Goal: Find specific page/section: Find specific page/section

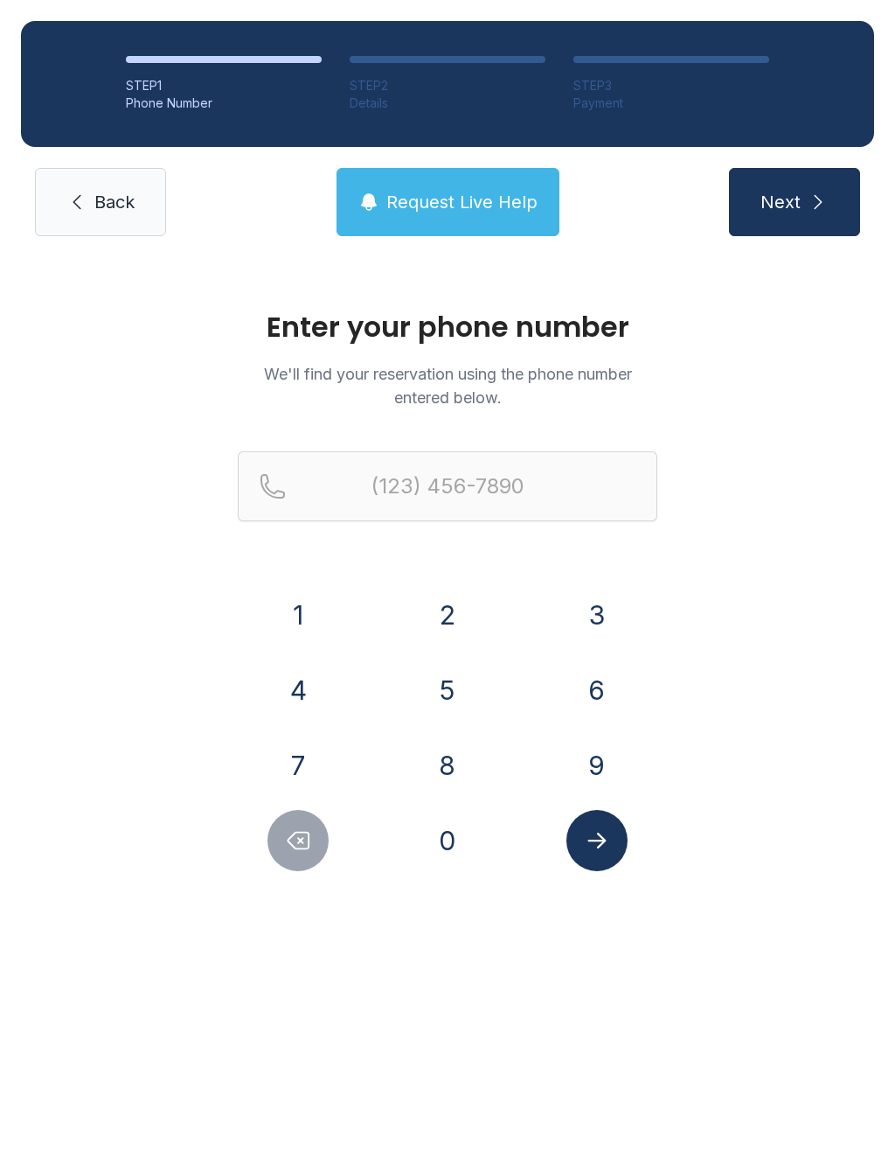
click at [432, 697] on button "5" at bounding box center [447, 689] width 61 height 61
click at [307, 687] on button "4" at bounding box center [298, 689] width 61 height 61
click at [444, 837] on button "0" at bounding box center [447, 840] width 61 height 61
click at [621, 676] on button "6" at bounding box center [597, 689] width 61 height 61
click at [449, 779] on button "8" at bounding box center [447, 764] width 61 height 61
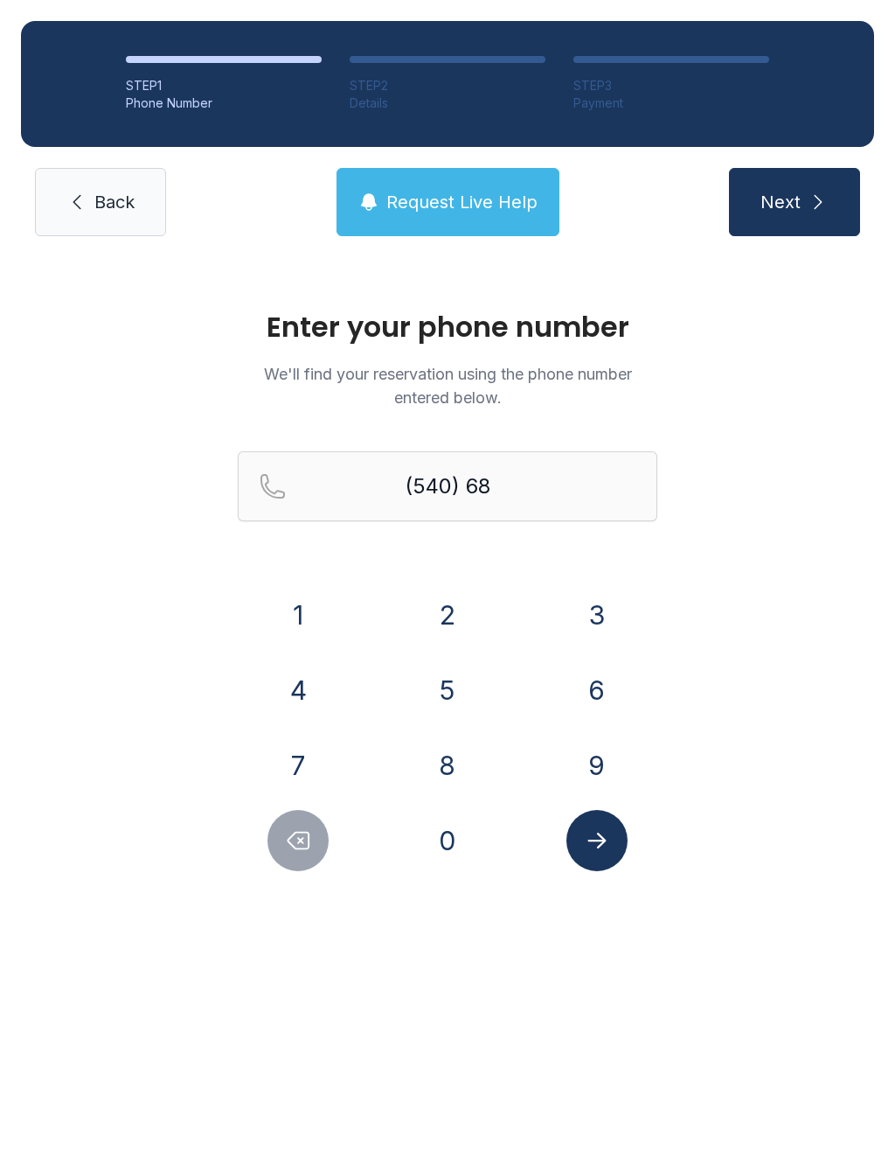
click at [453, 613] on button "2" at bounding box center [447, 614] width 61 height 61
click at [595, 618] on button "3" at bounding box center [597, 614] width 61 height 61
click at [609, 785] on button "9" at bounding box center [597, 764] width 61 height 61
click at [305, 620] on button "1" at bounding box center [298, 614] width 61 height 61
click at [447, 839] on button "0" at bounding box center [447, 840] width 61 height 61
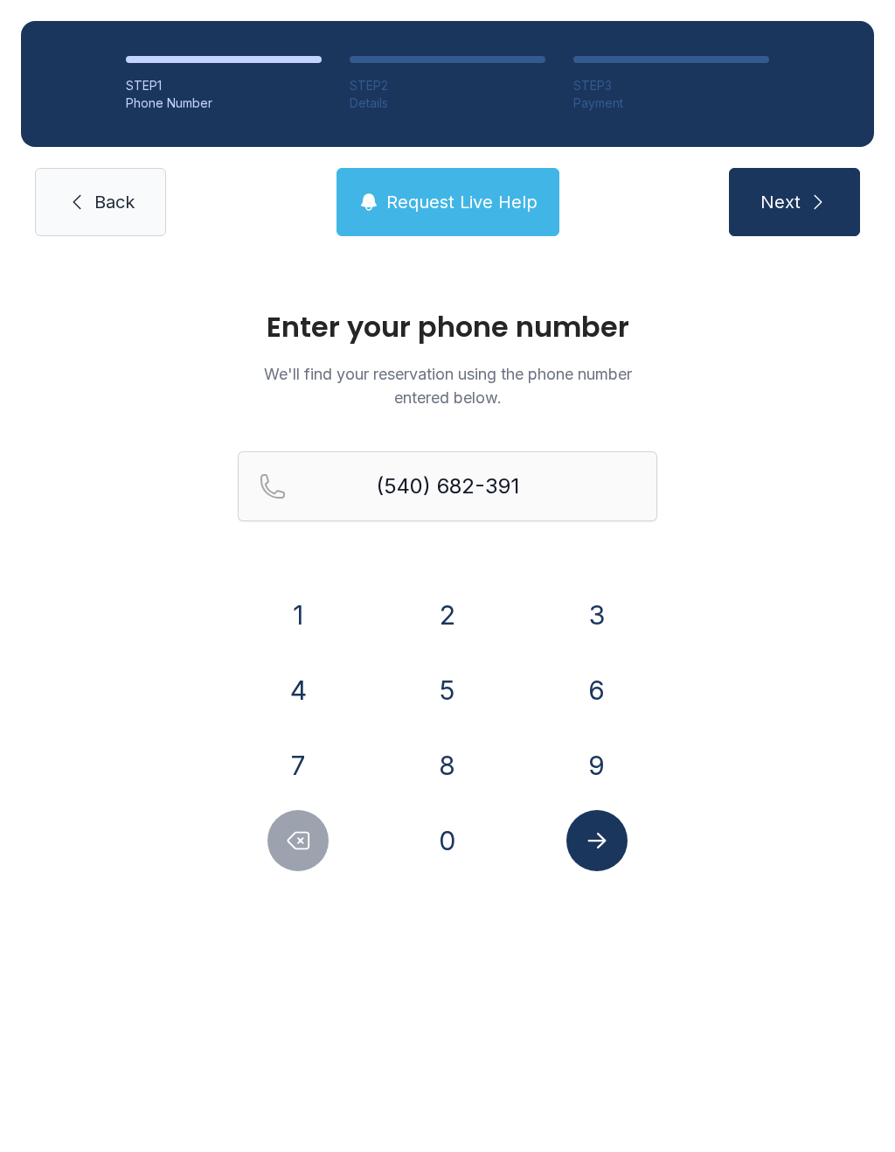
type input "[PHONE_NUMBER]"
click at [604, 842] on icon "Submit lookup form" at bounding box center [597, 840] width 18 height 16
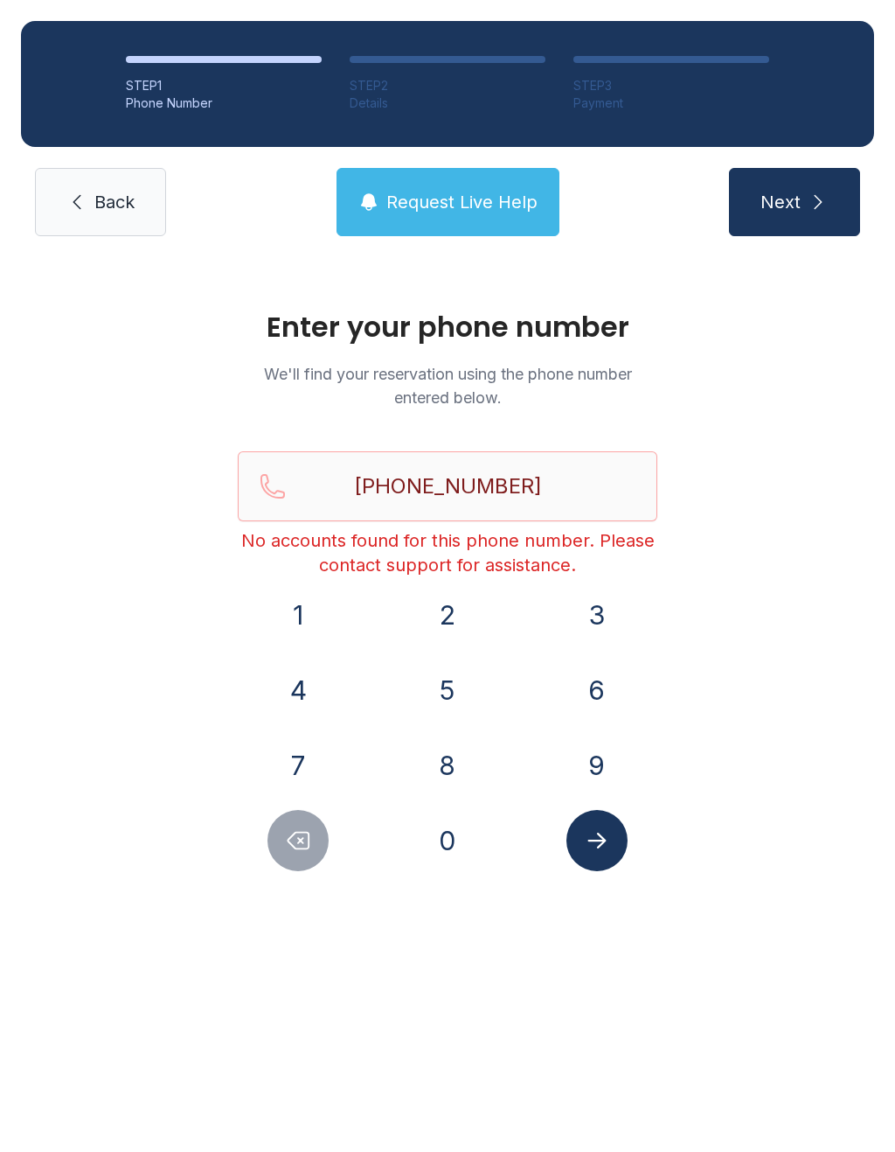
click at [108, 204] on span "Back" at bounding box center [114, 202] width 40 height 24
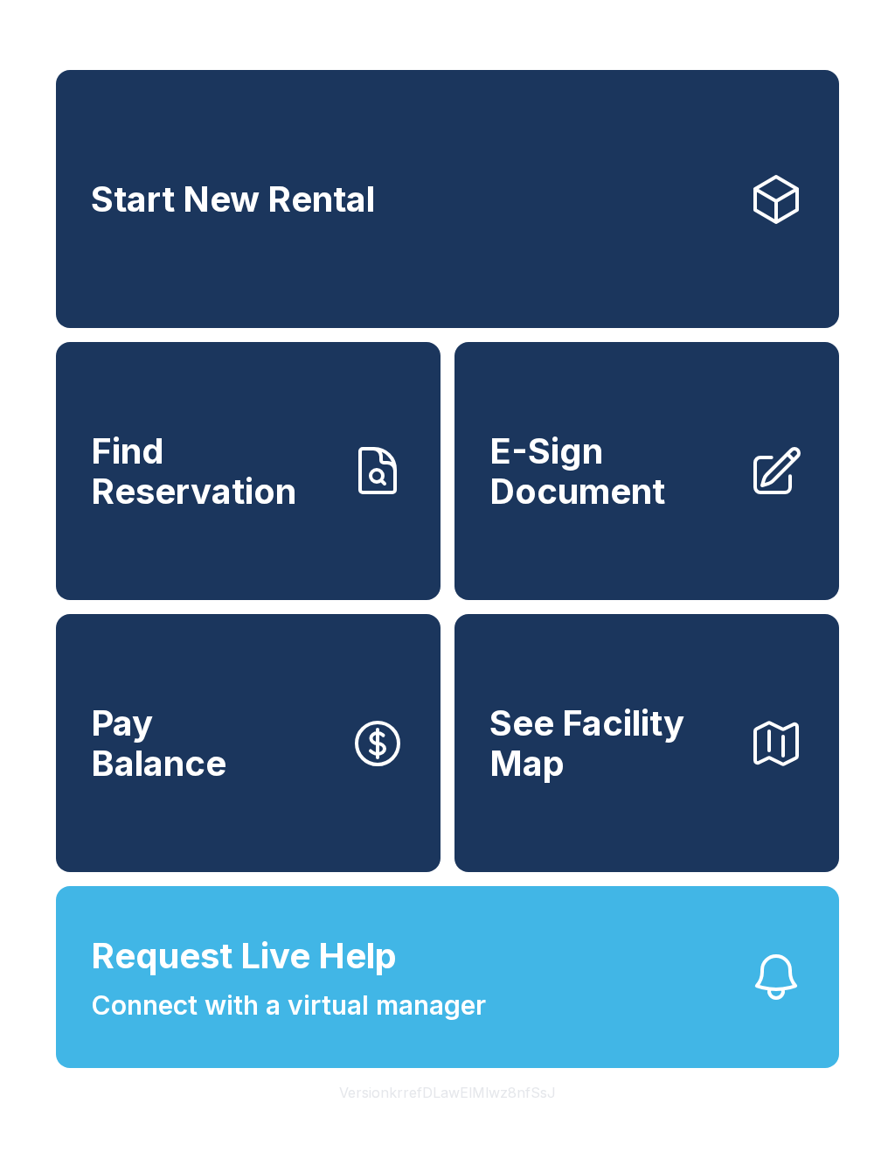
click at [136, 1068] on button "Request Live Help Connect with a virtual manager" at bounding box center [447, 977] width 783 height 182
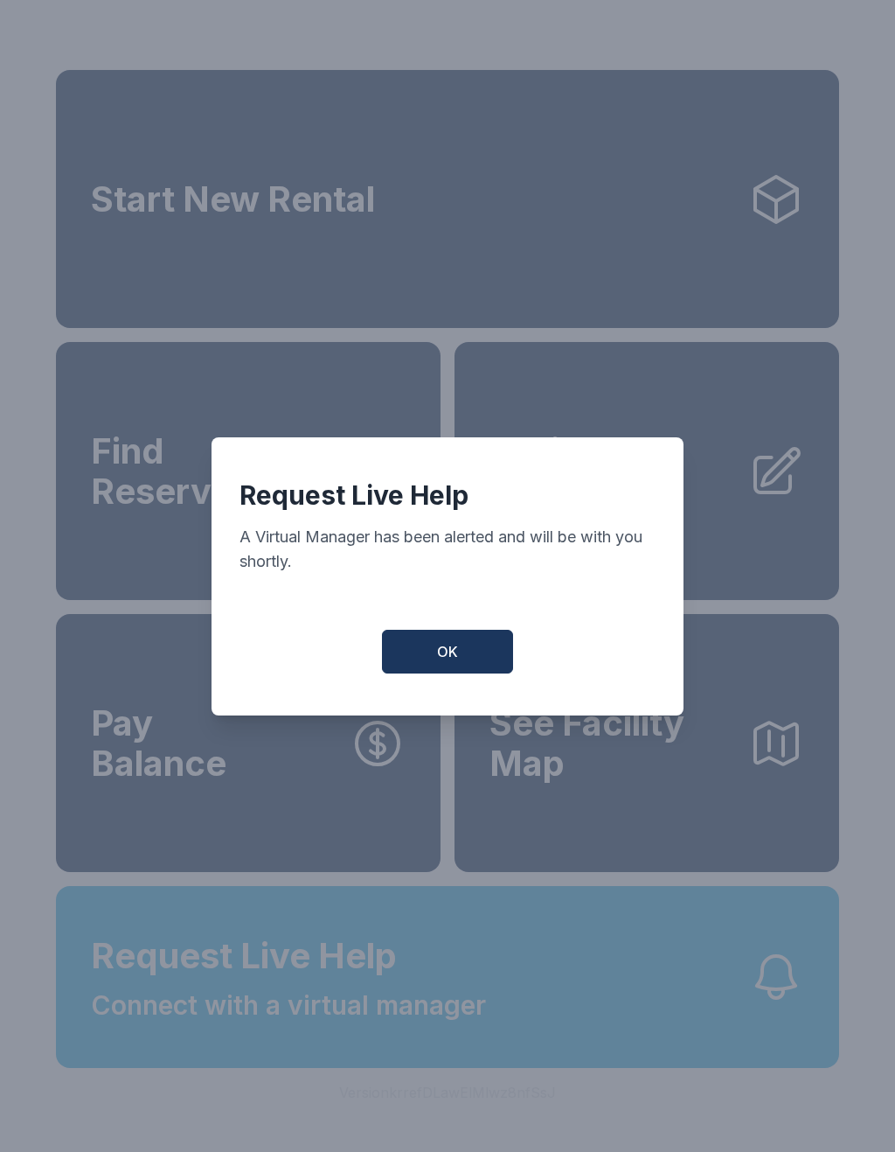
click at [437, 673] on button "OK" at bounding box center [447, 652] width 131 height 44
